Goal: Find specific page/section: Find specific page/section

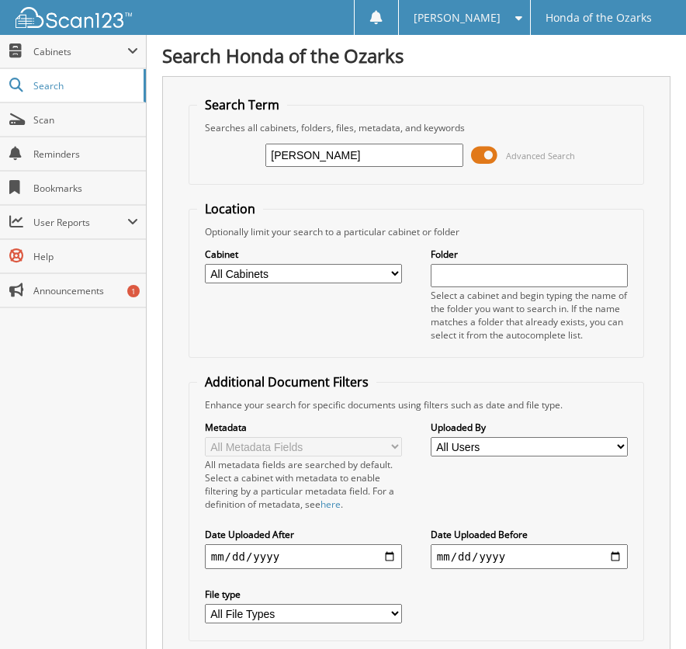
type input "[PERSON_NAME]"
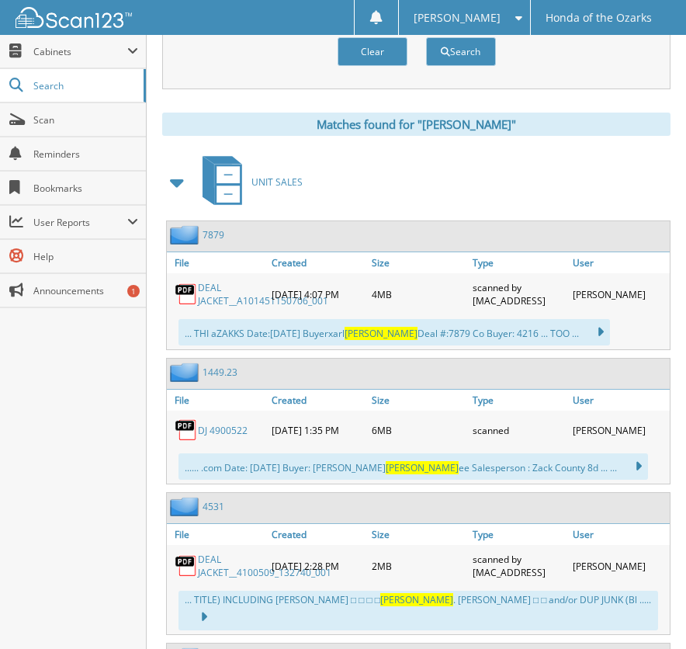
scroll to position [698, 0]
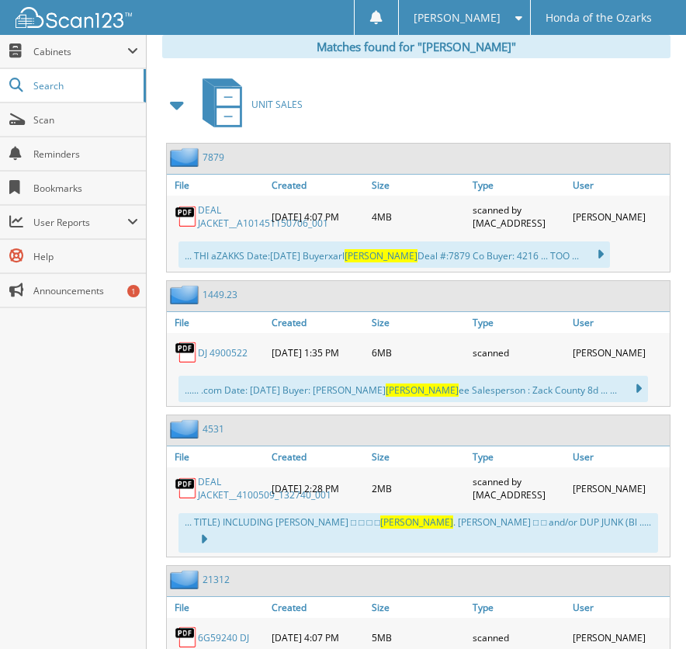
click at [214, 350] on link "DJ 4900522" at bounding box center [223, 352] width 50 height 13
